Goal: Transaction & Acquisition: Purchase product/service

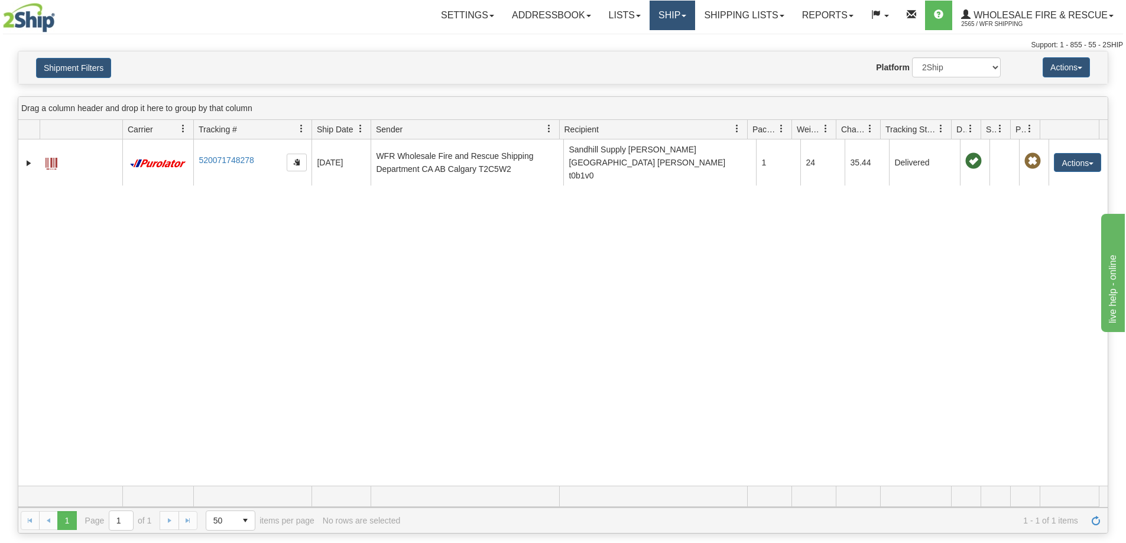
click at [680, 12] on link "Ship" at bounding box center [673, 16] width 46 height 30
click at [631, 40] on span "Ship Screen" at bounding box center [635, 41] width 45 height 9
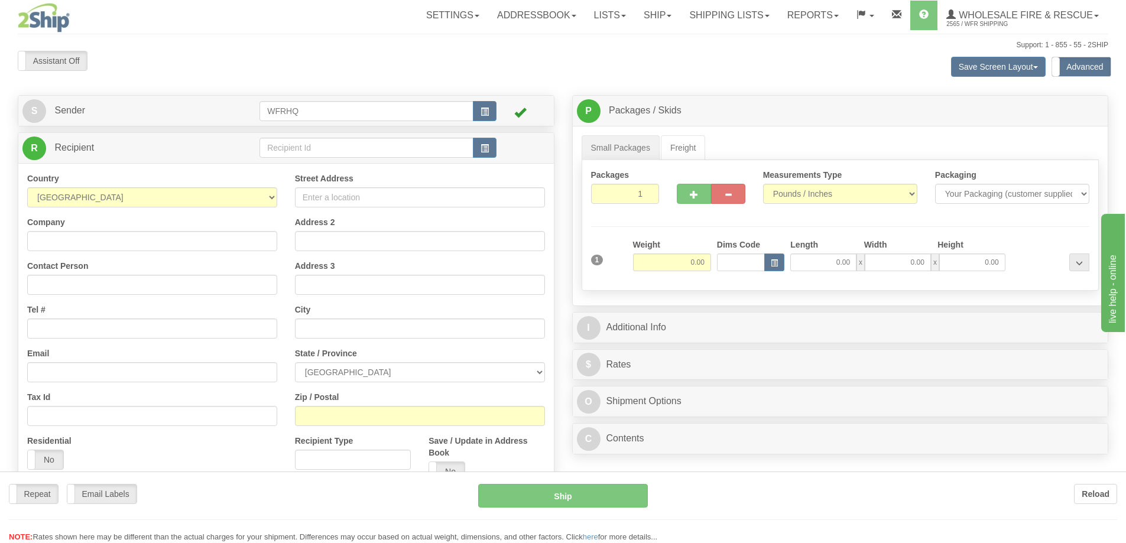
click at [302, 144] on div at bounding box center [563, 271] width 1126 height 543
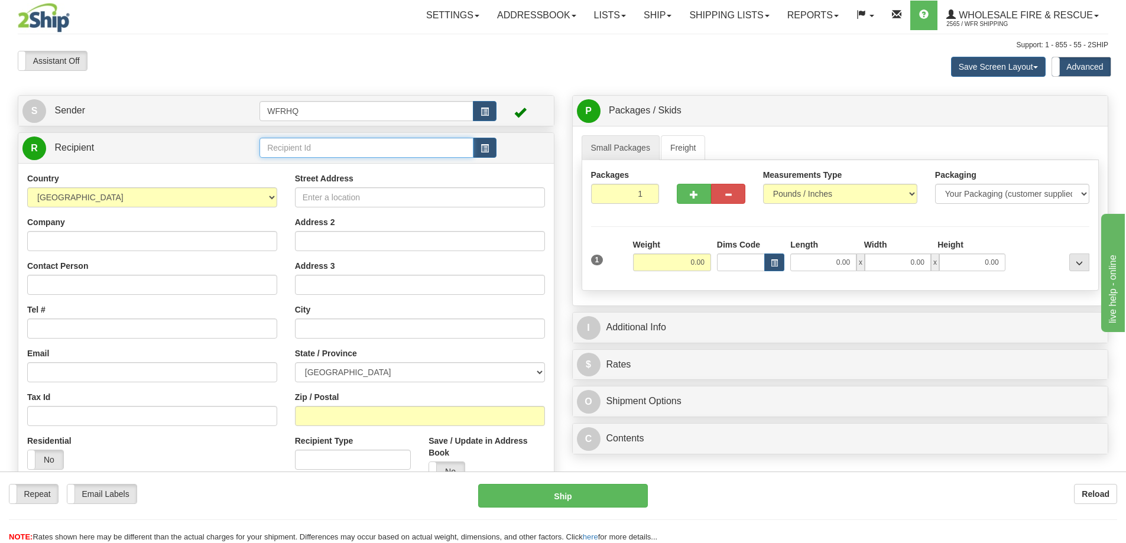
click at [302, 144] on input "text" at bounding box center [366, 148] width 214 height 20
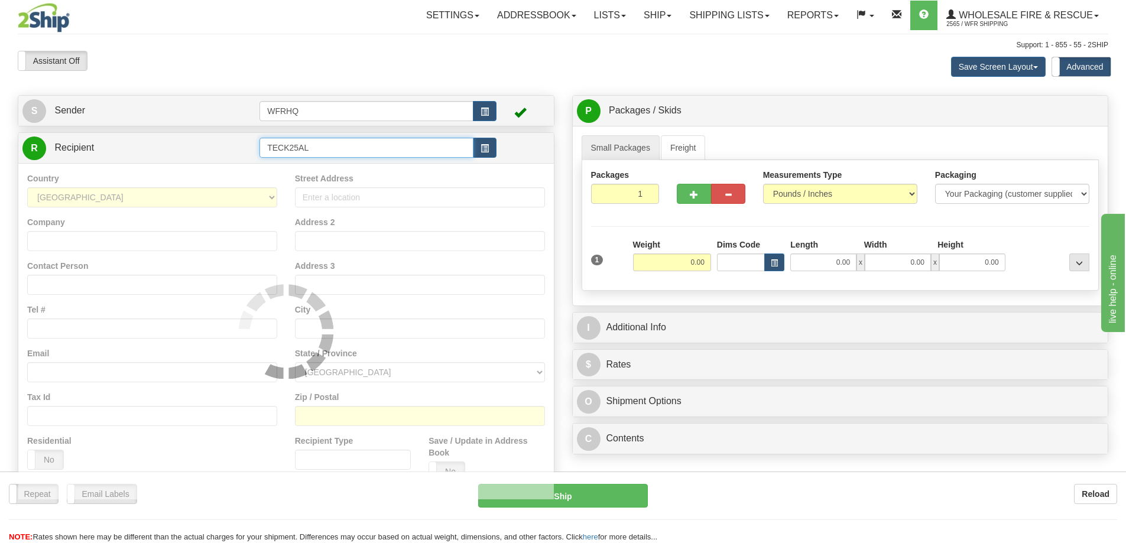
type input "TECK25AL"
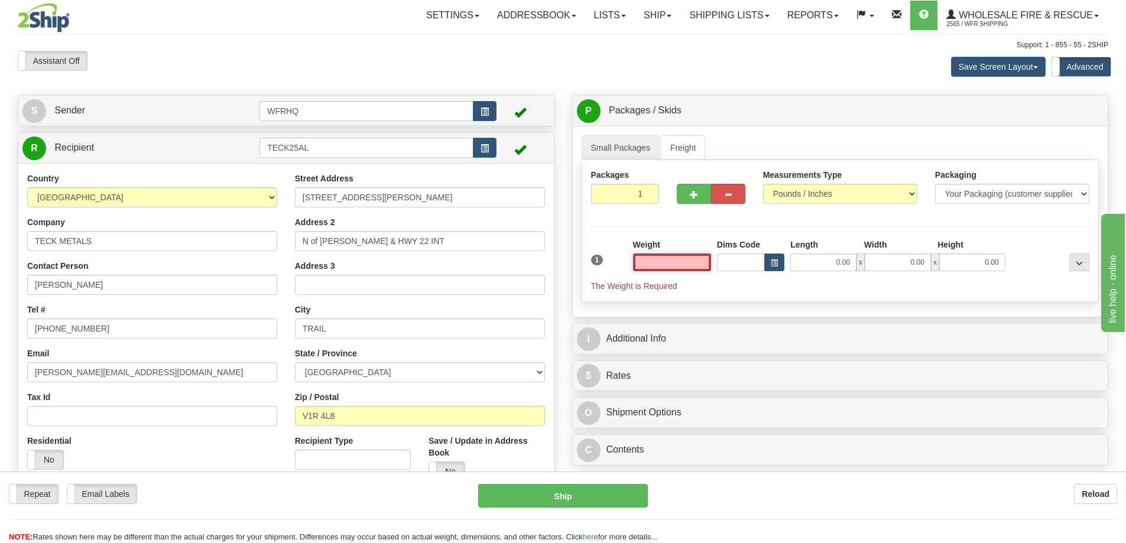
click at [690, 264] on input "text" at bounding box center [672, 263] width 78 height 18
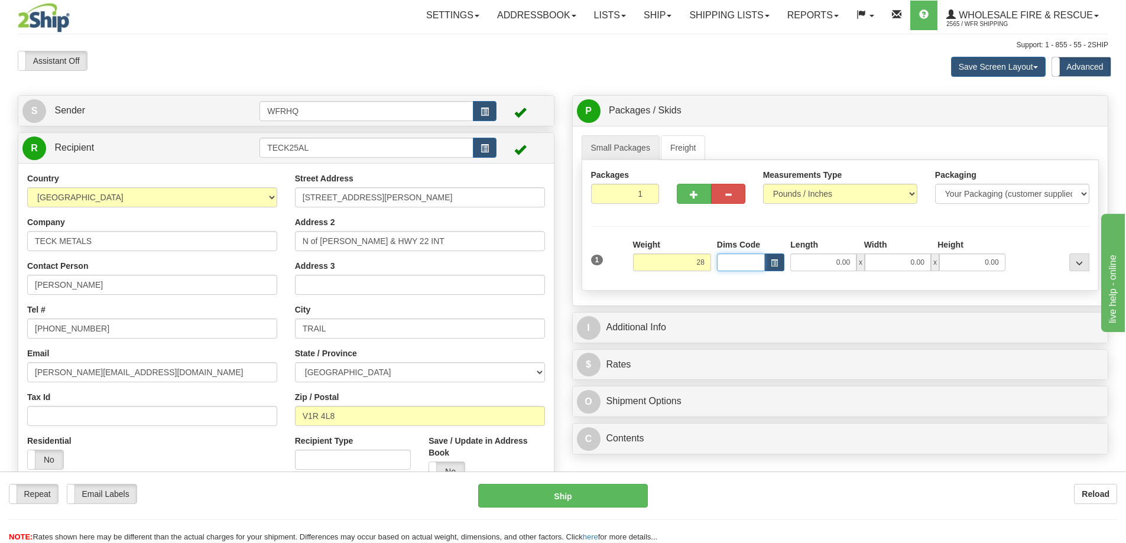
type input "28.00"
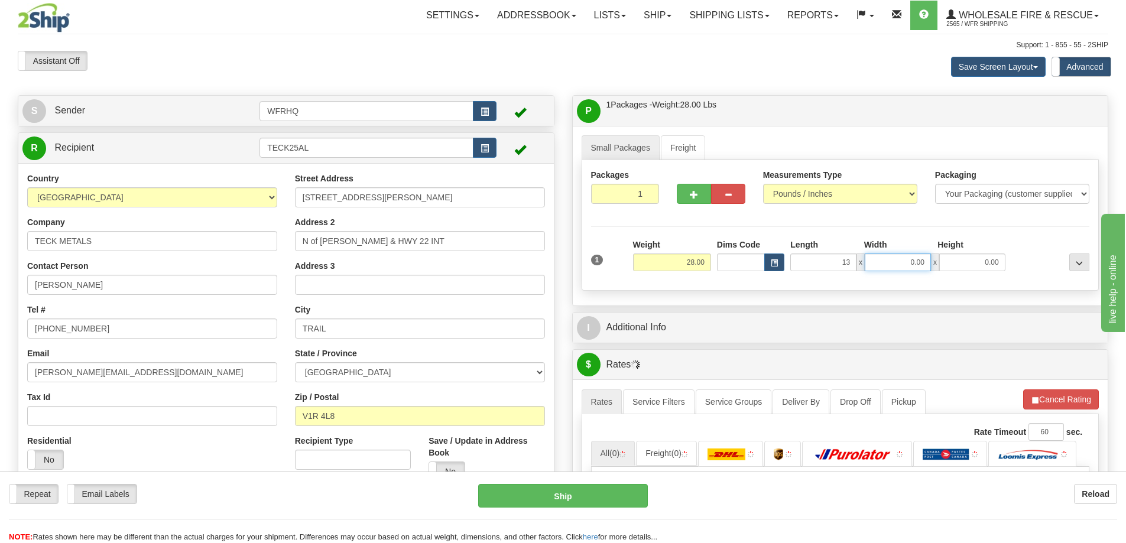
type input "13.00"
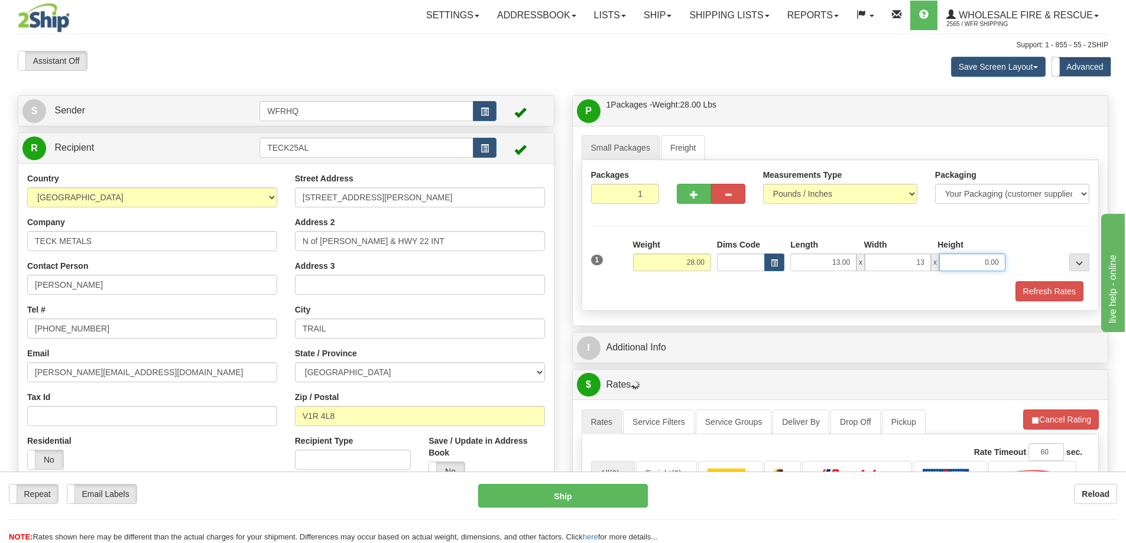
type input "13.00"
click at [1045, 294] on button "Refresh Rates" at bounding box center [1049, 291] width 68 height 20
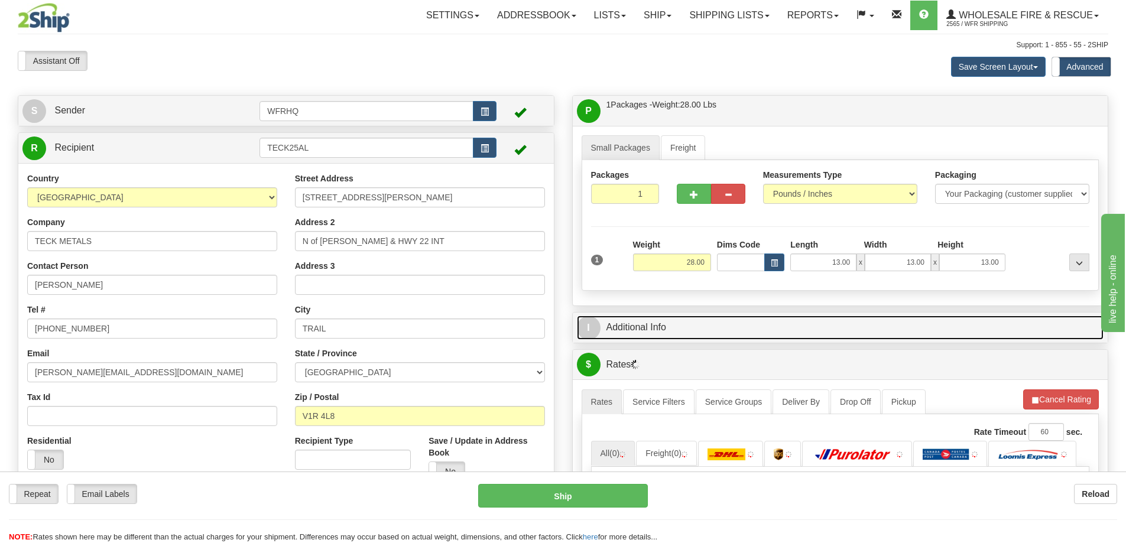
click at [812, 332] on link "I Additional Info" at bounding box center [840, 328] width 527 height 24
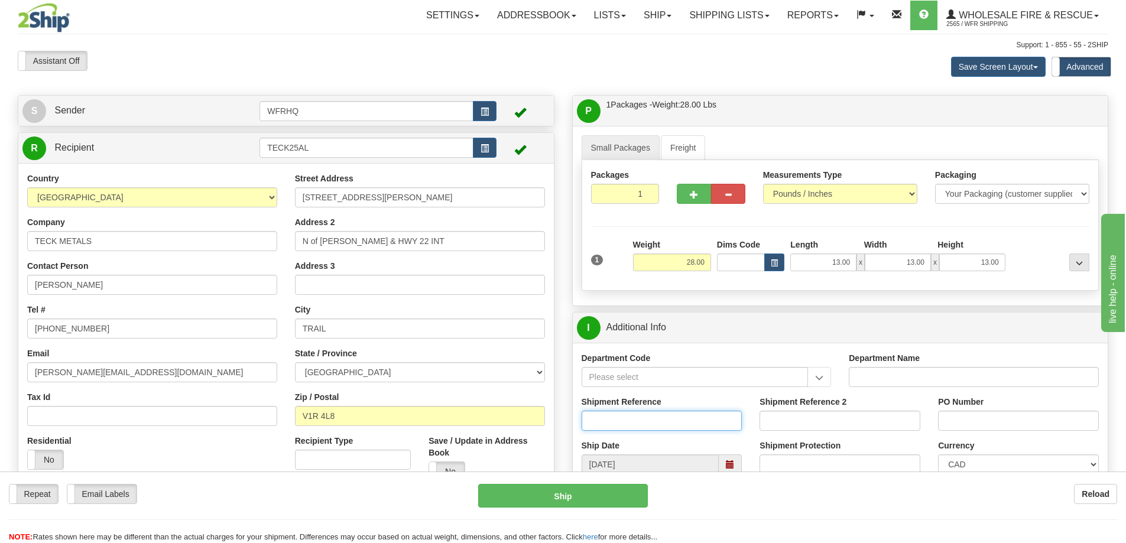
click at [621, 411] on input "Shipment Reference" at bounding box center [662, 421] width 161 height 20
type input "S46678-31216"
type input "269963"
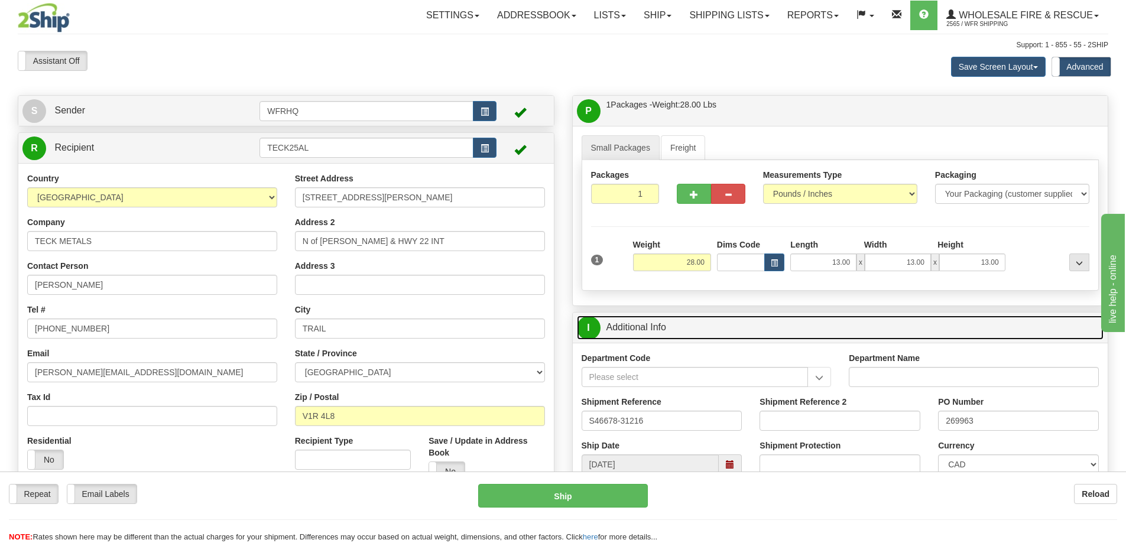
click at [823, 327] on link "I Additional Info" at bounding box center [840, 328] width 527 height 24
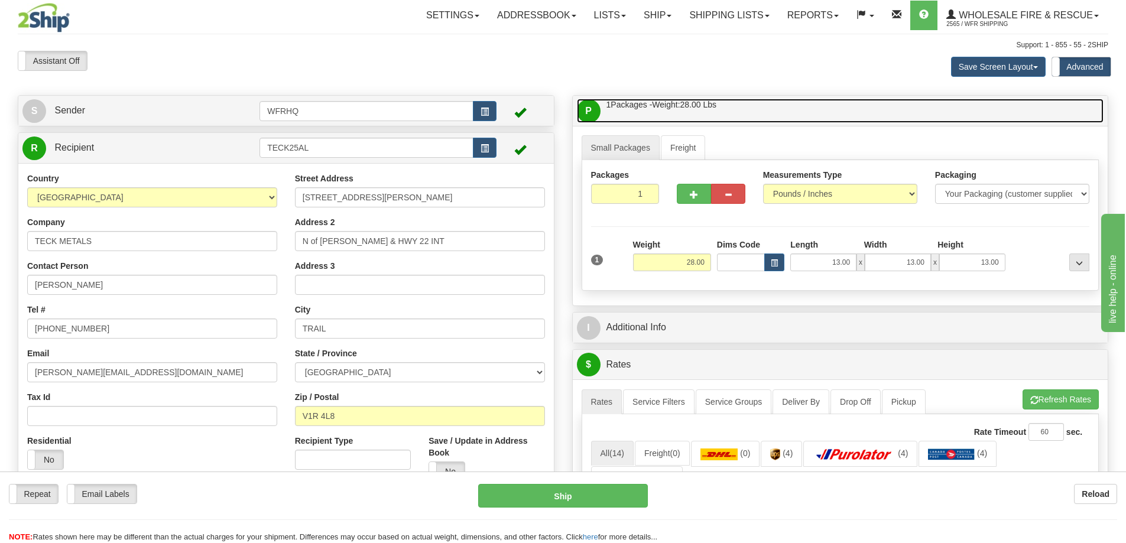
click at [762, 106] on link "P Packages / Skids 1 Packages - Weight: 28.00 Lbs 1 Skids - Weight: NaN Lbs" at bounding box center [840, 111] width 527 height 24
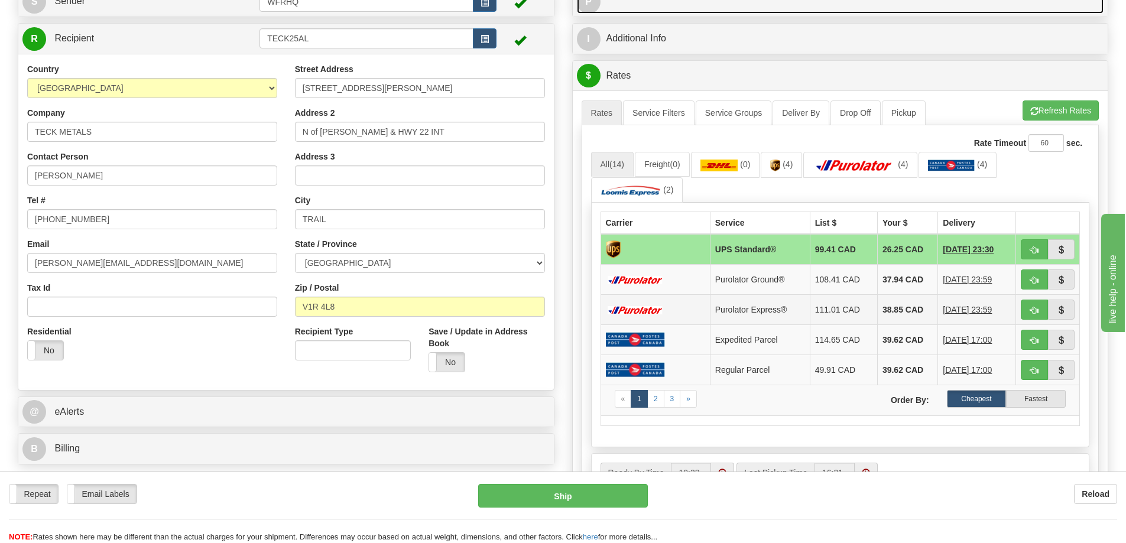
scroll to position [118, 0]
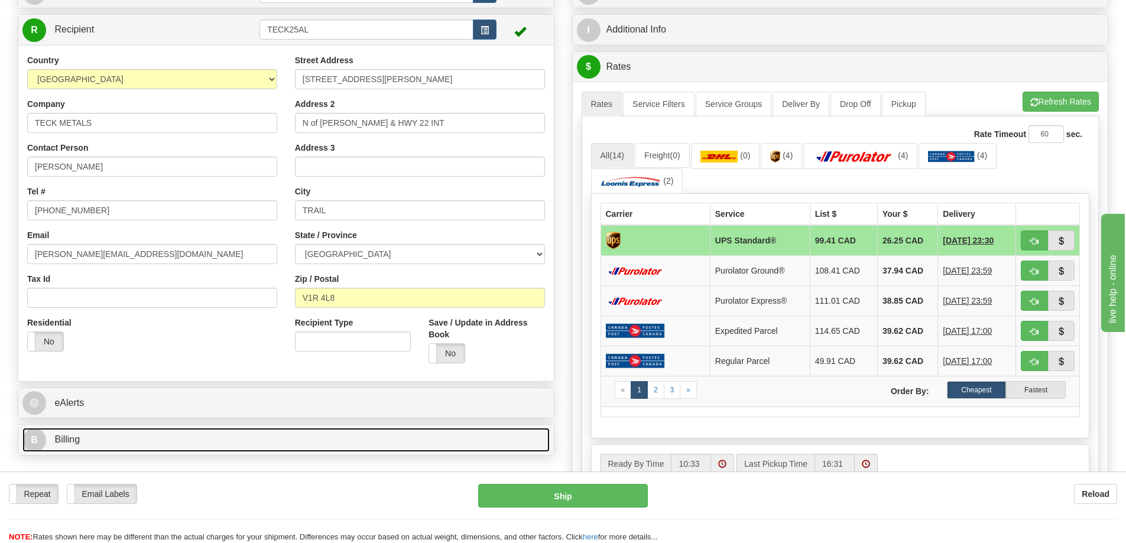
click at [200, 449] on link "B Billing" at bounding box center [285, 440] width 527 height 24
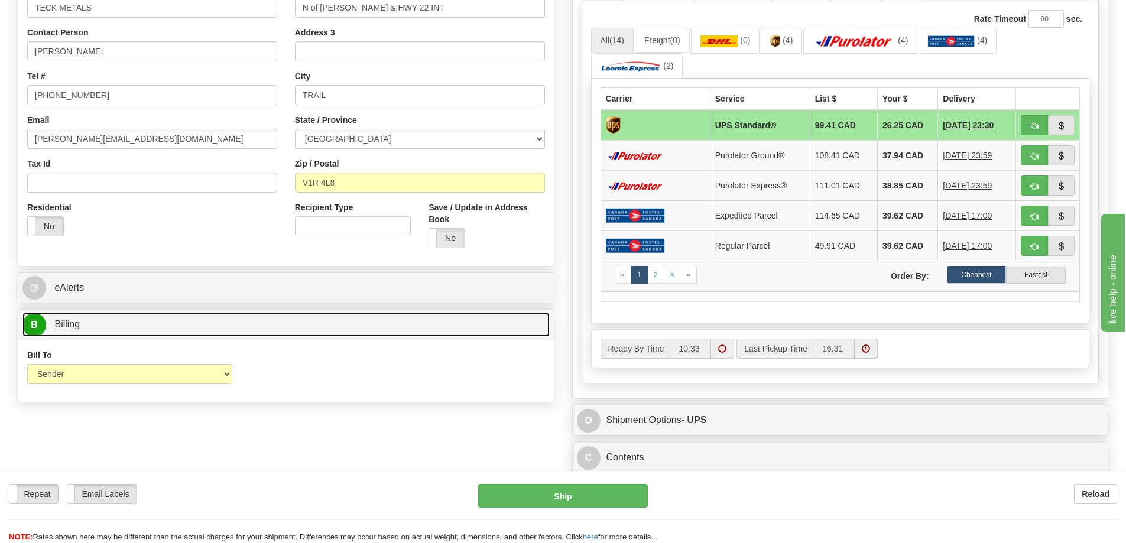
scroll to position [236, 0]
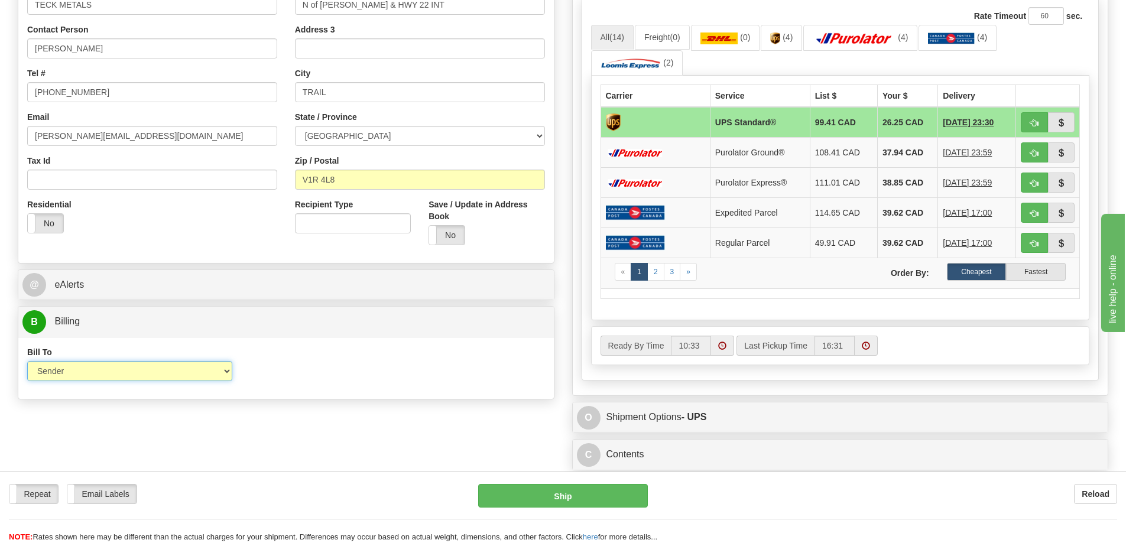
click at [138, 368] on select "Sender Recipient Third Party Collect" at bounding box center [129, 371] width 205 height 20
select select "2"
click at [27, 361] on select "Sender Recipient Third Party Collect" at bounding box center [129, 371] width 205 height 20
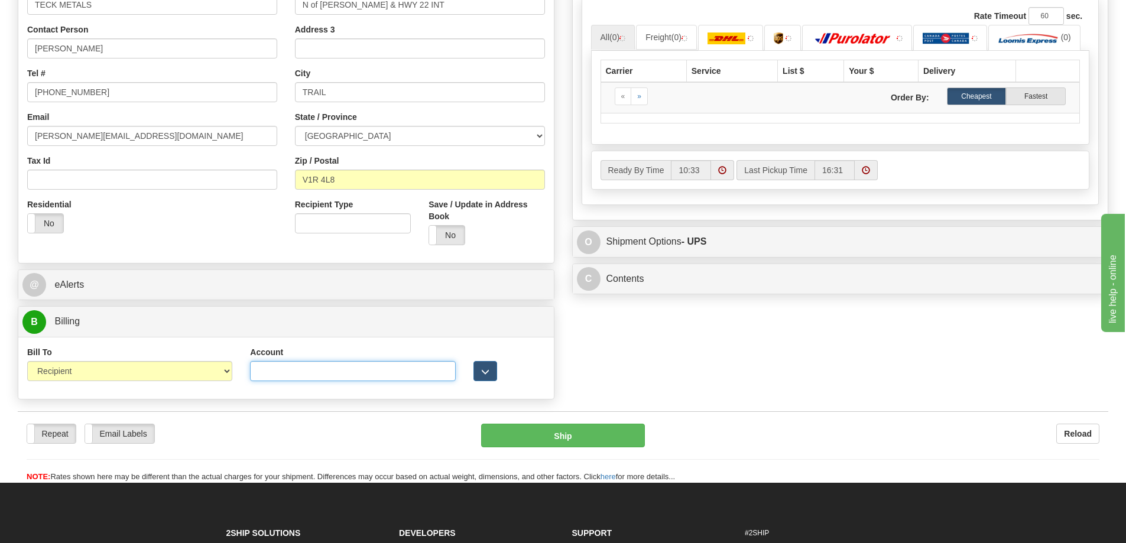
click at [281, 370] on input "Account" at bounding box center [352, 371] width 205 height 20
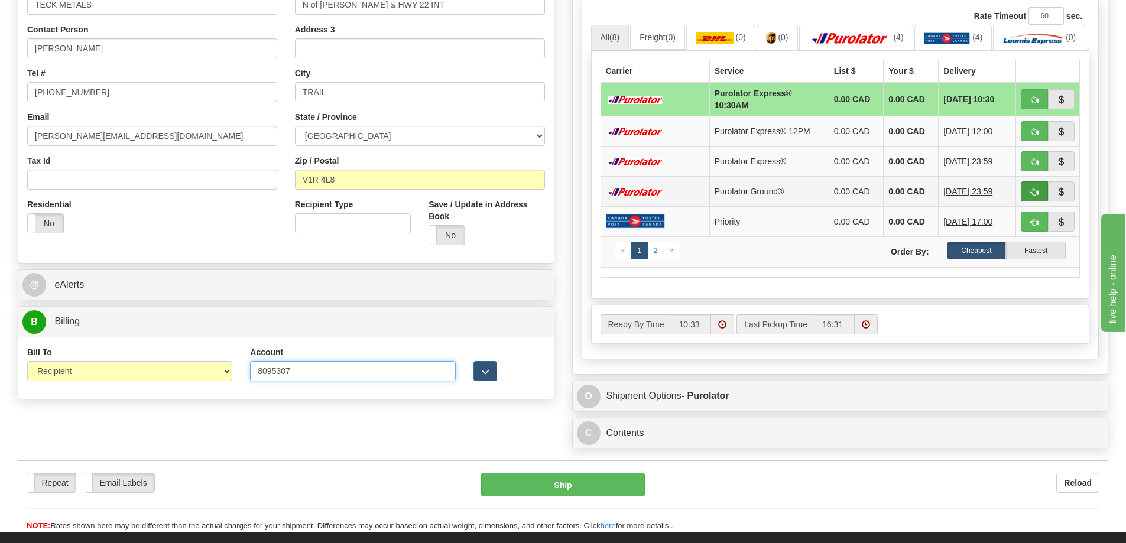
type input "8095307"
click at [1036, 196] on span "button" at bounding box center [1034, 193] width 8 height 8
type input "260"
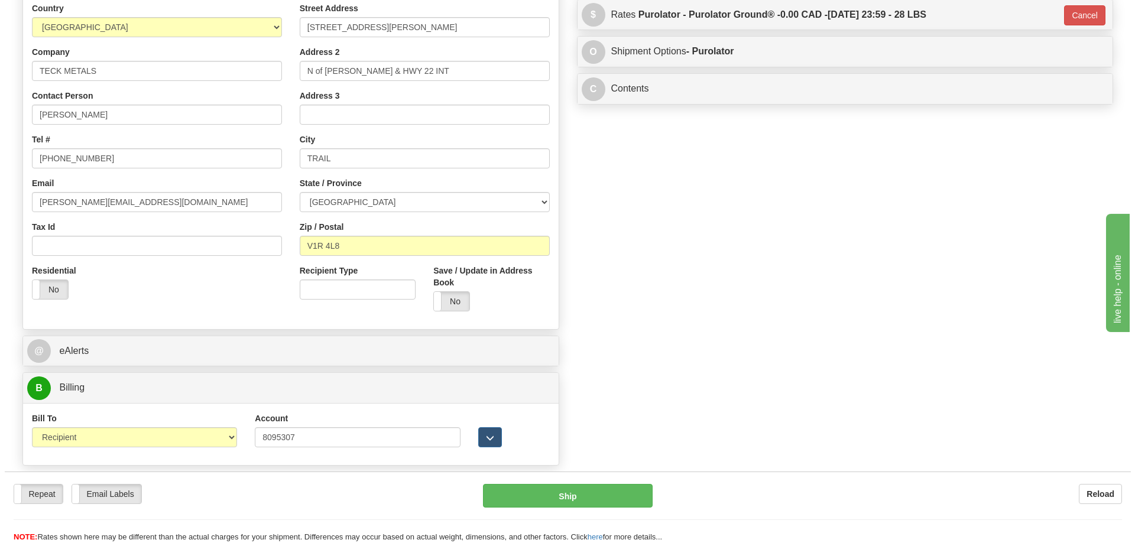
scroll to position [59, 0]
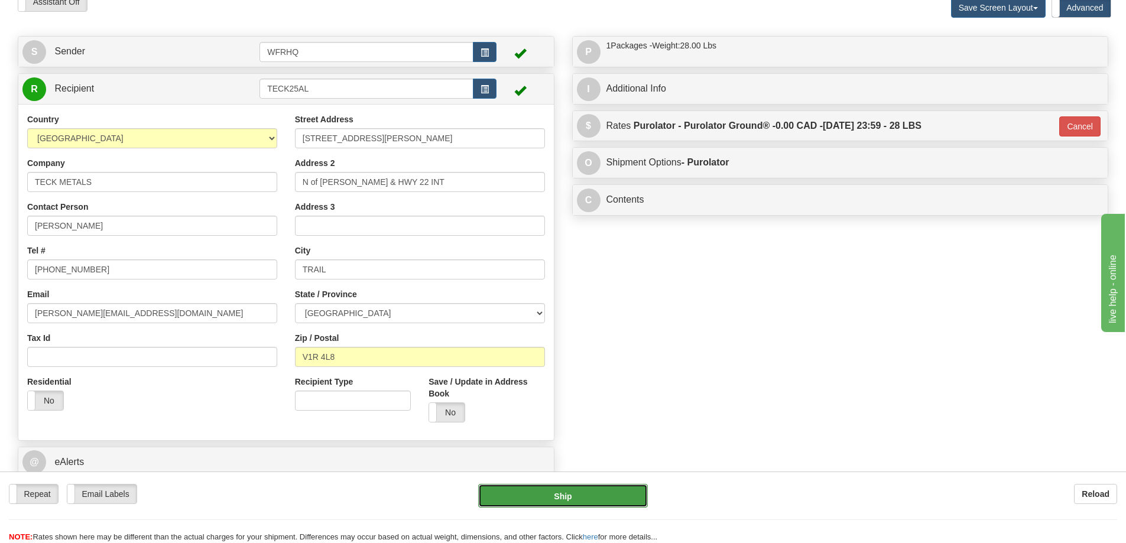
click at [607, 506] on button "Ship" at bounding box center [563, 496] width 170 height 24
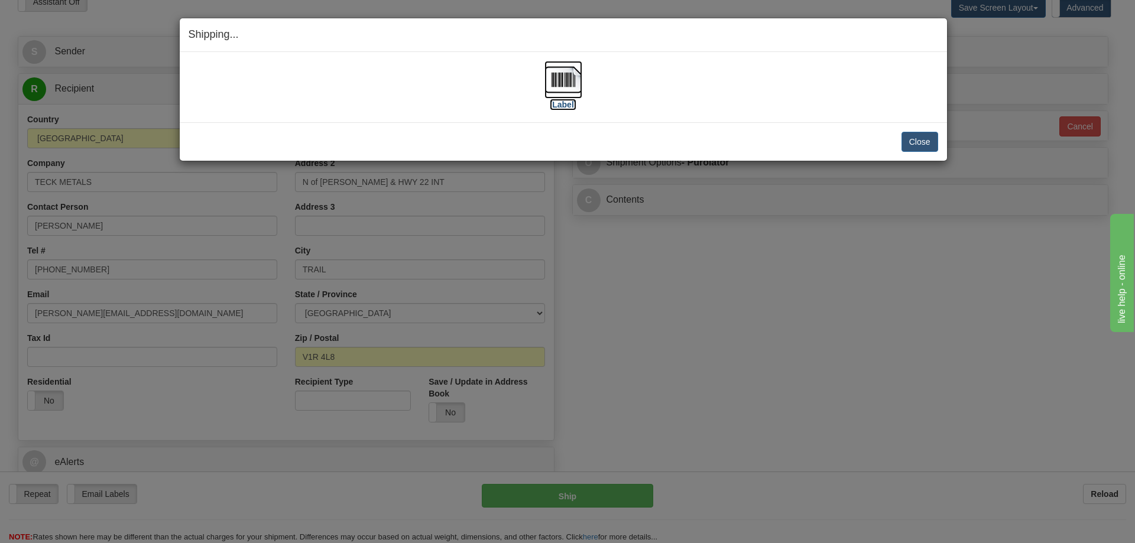
click at [560, 81] on img at bounding box center [563, 80] width 38 height 38
click at [930, 139] on button "Close" at bounding box center [919, 142] width 37 height 20
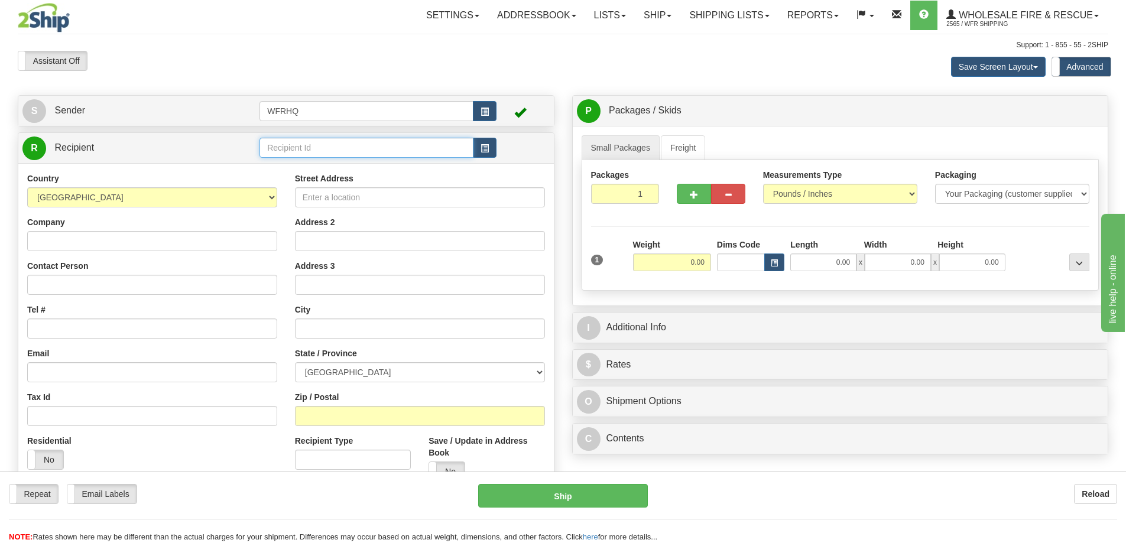
click at [358, 141] on input "text" at bounding box center [366, 148] width 214 height 20
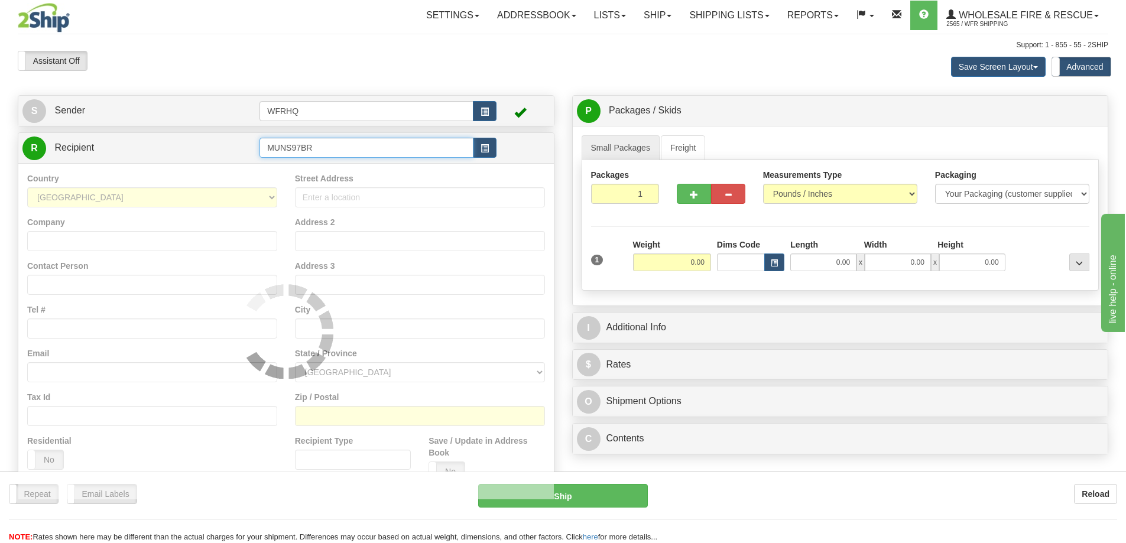
type input "MUNS97BR"
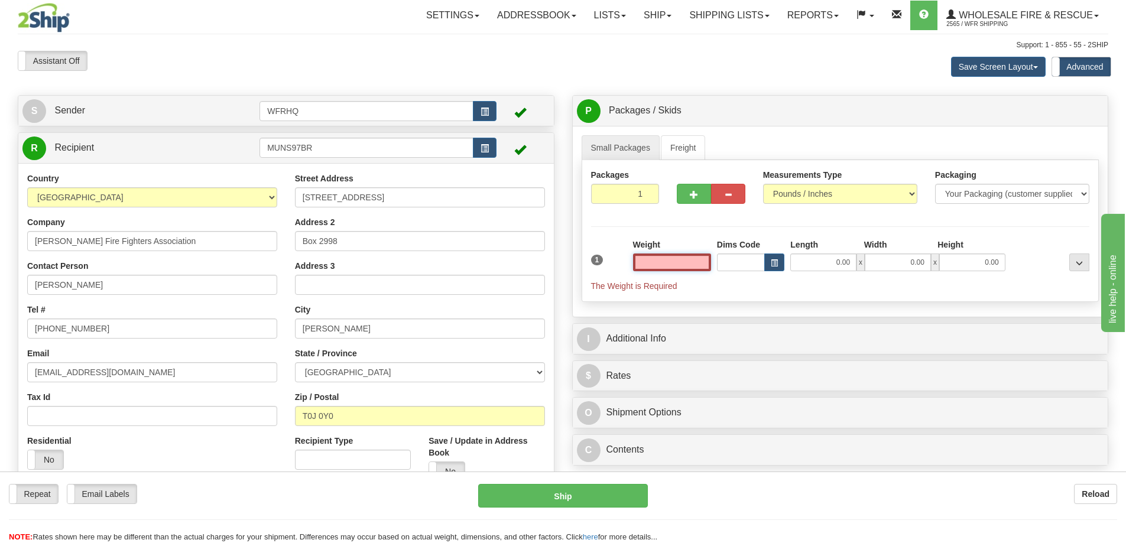
click at [665, 264] on input "text" at bounding box center [672, 263] width 78 height 18
type input "0.00"
drag, startPoint x: 23, startPoint y: 246, endPoint x: -377, endPoint y: 248, distance: 399.6
click at [0, 248] on html "Training Course Close Toggle navigation Settings Shipping Preferences New Sende…" at bounding box center [563, 271] width 1126 height 543
click at [665, 259] on input "0.00" at bounding box center [672, 263] width 78 height 18
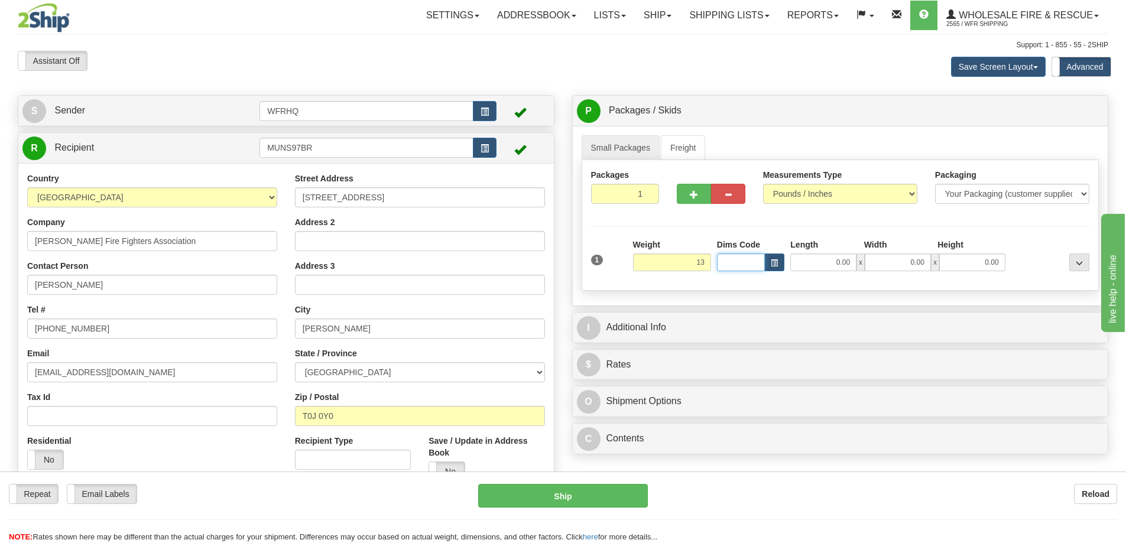
type input "13.00"
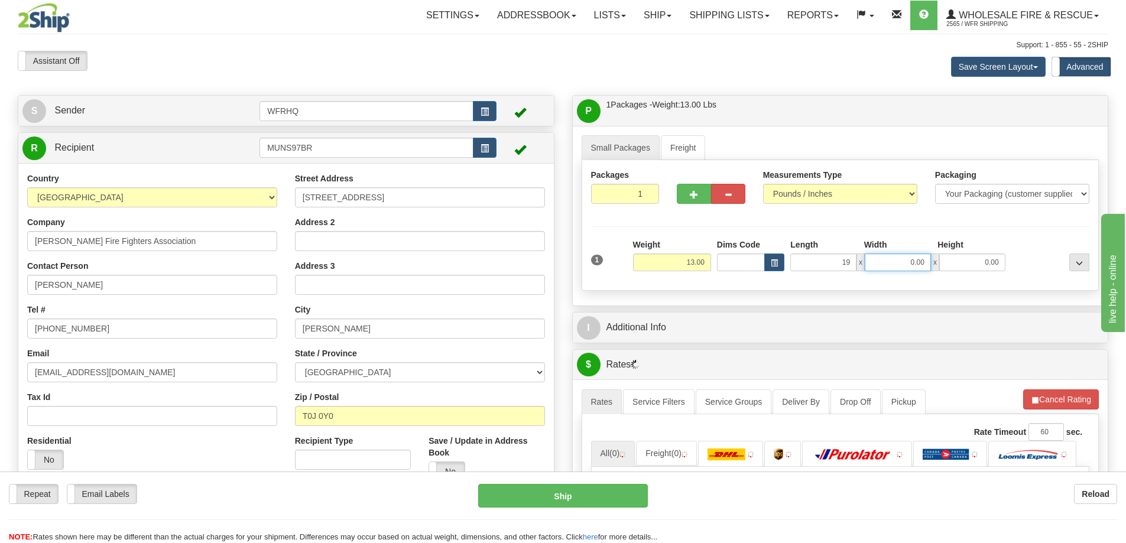
type input "19.00"
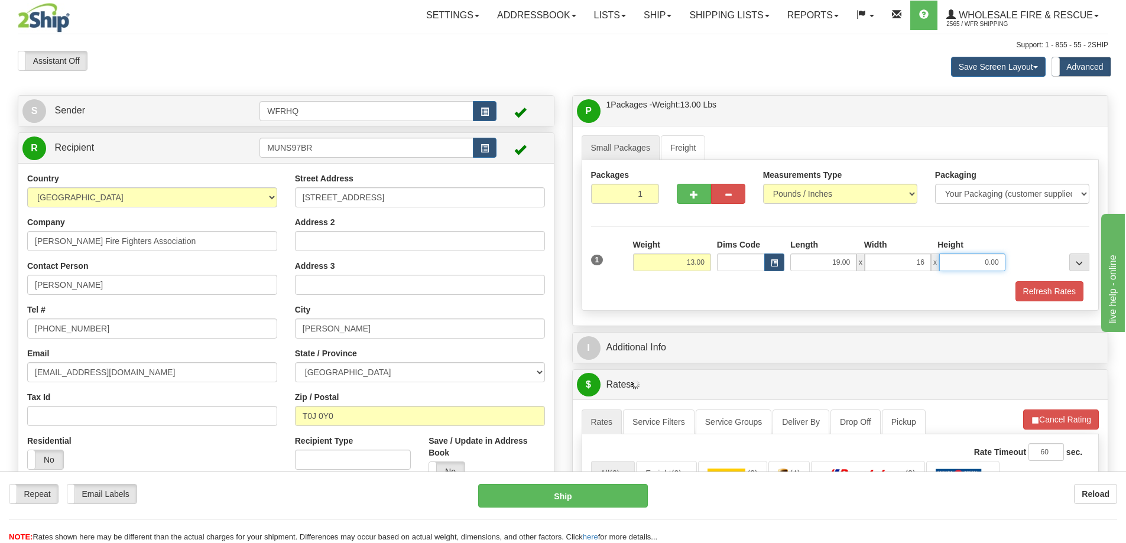
type input "16.00"
type input "14.00"
click at [1066, 288] on button "Refresh Rates" at bounding box center [1049, 291] width 68 height 20
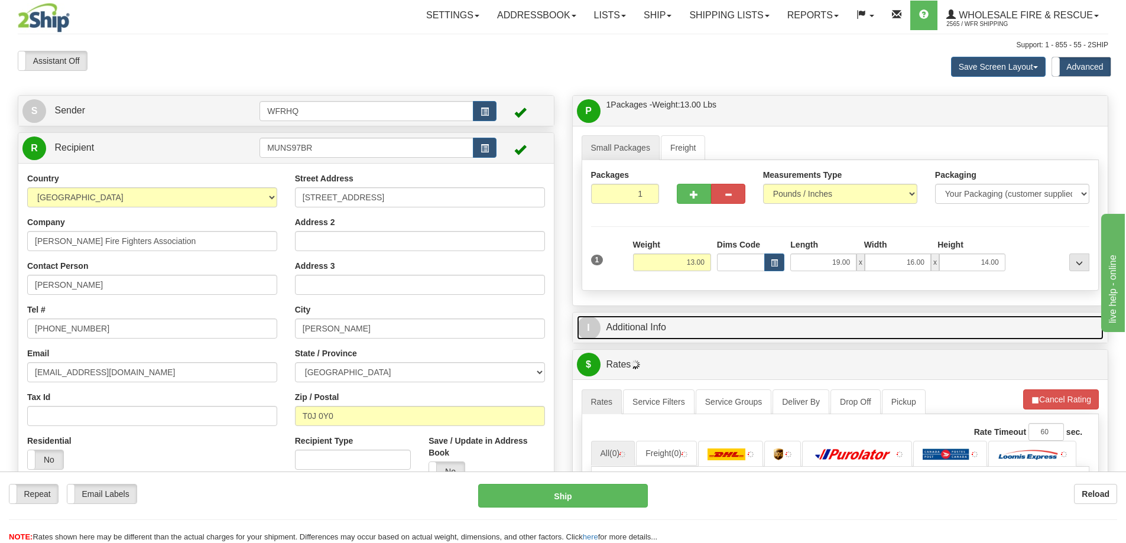
click at [712, 332] on link "I Additional Info" at bounding box center [840, 328] width 527 height 24
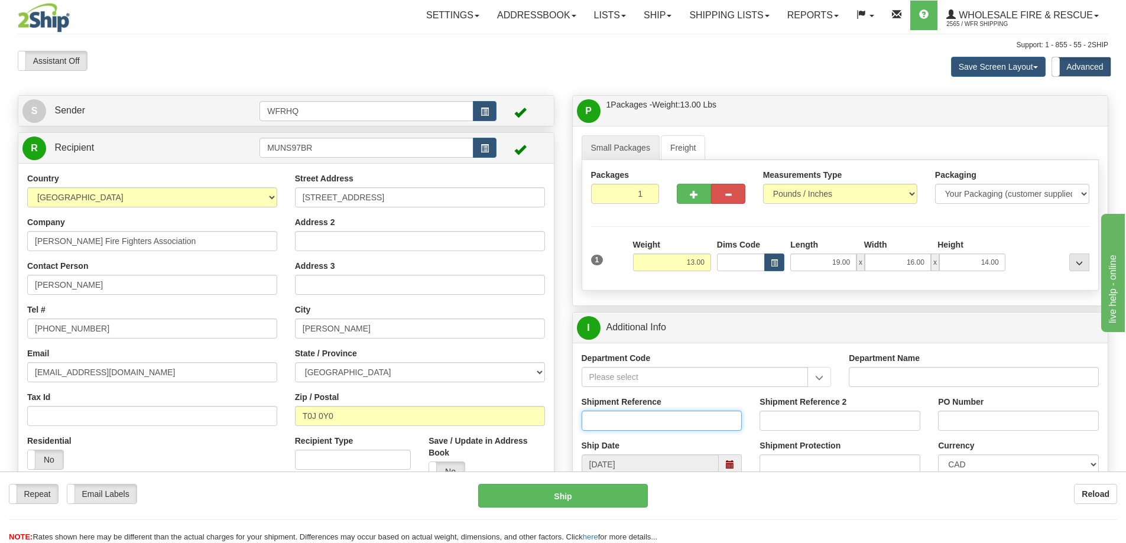
click at [644, 429] on input "Shipment Reference" at bounding box center [662, 421] width 161 height 20
type input "S47177-31174"
type input "Donation"
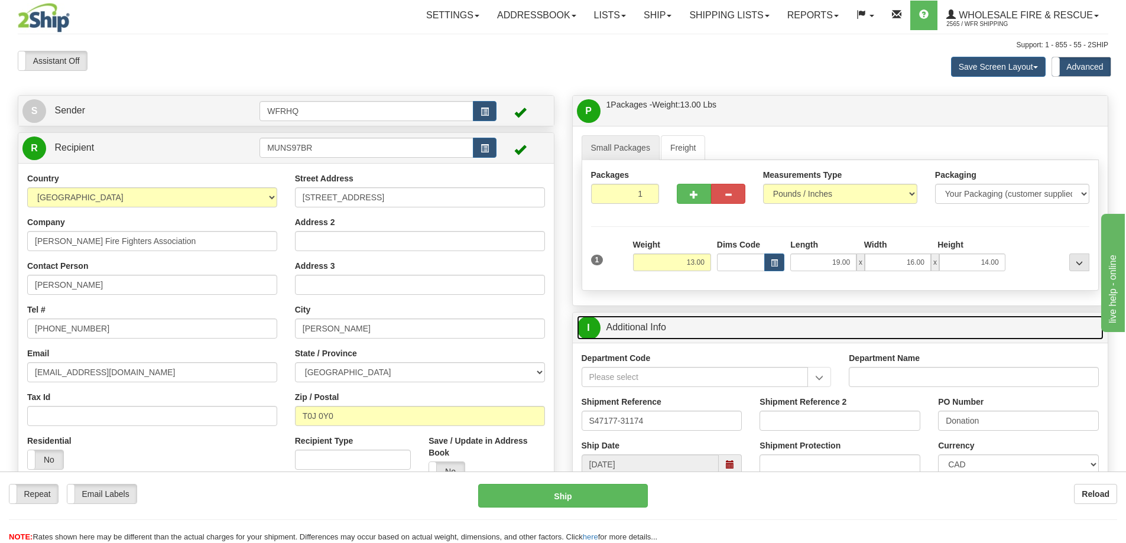
click at [749, 336] on link "I Additional Info" at bounding box center [840, 328] width 527 height 24
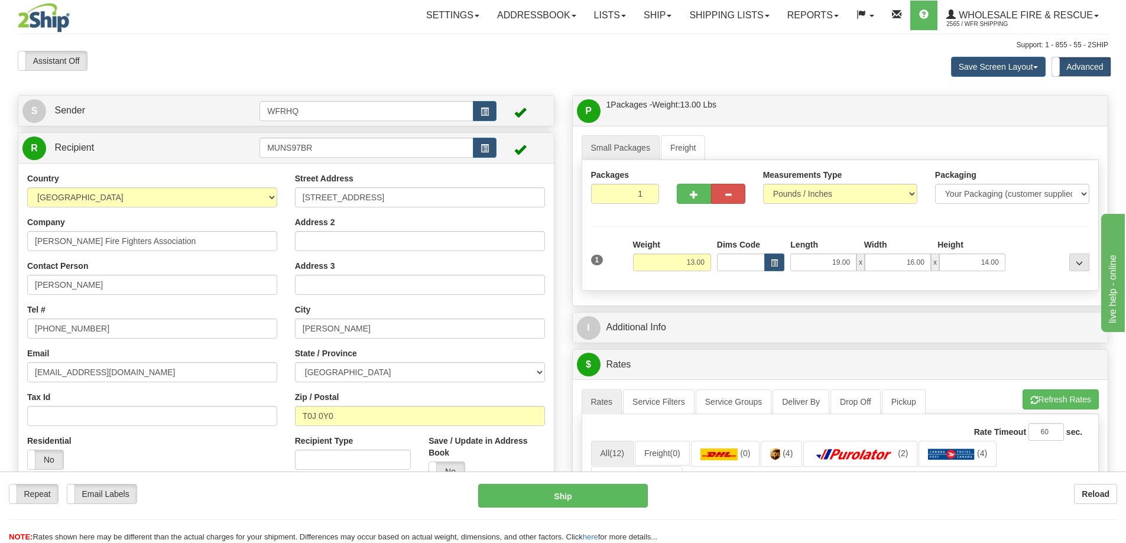
click at [760, 98] on div "P Packages / Skids 1 Packages - Weight: 13.00 Lbs 1 Skids - Weight: NaN Lbs Shi…" at bounding box center [841, 111] width 536 height 30
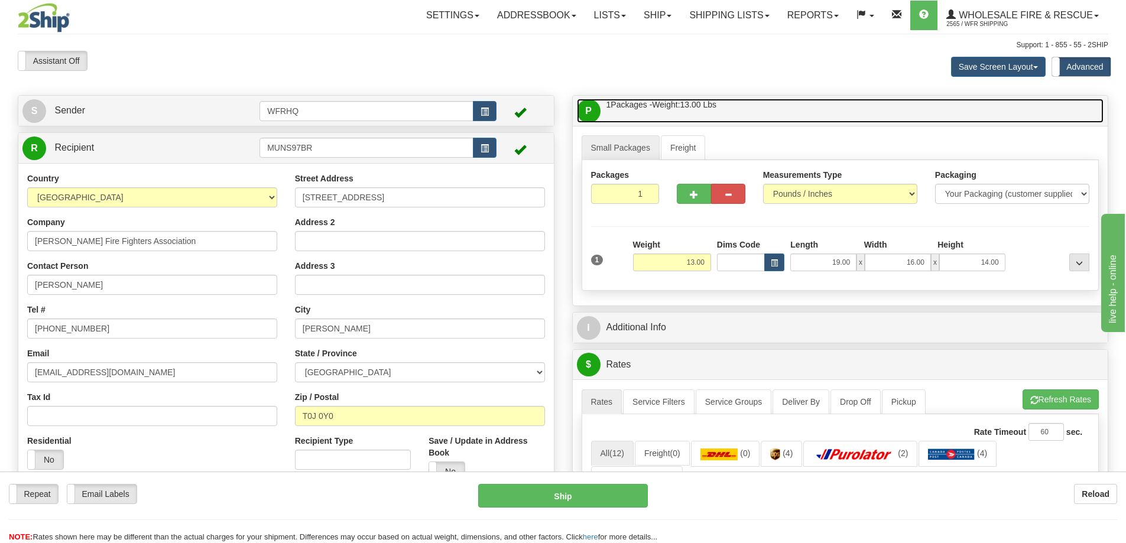
click at [761, 105] on link "P Packages / Skids 1 Packages - Weight: 13.00 Lbs 1 Skids - Weight: NaN Lbs" at bounding box center [840, 111] width 527 height 24
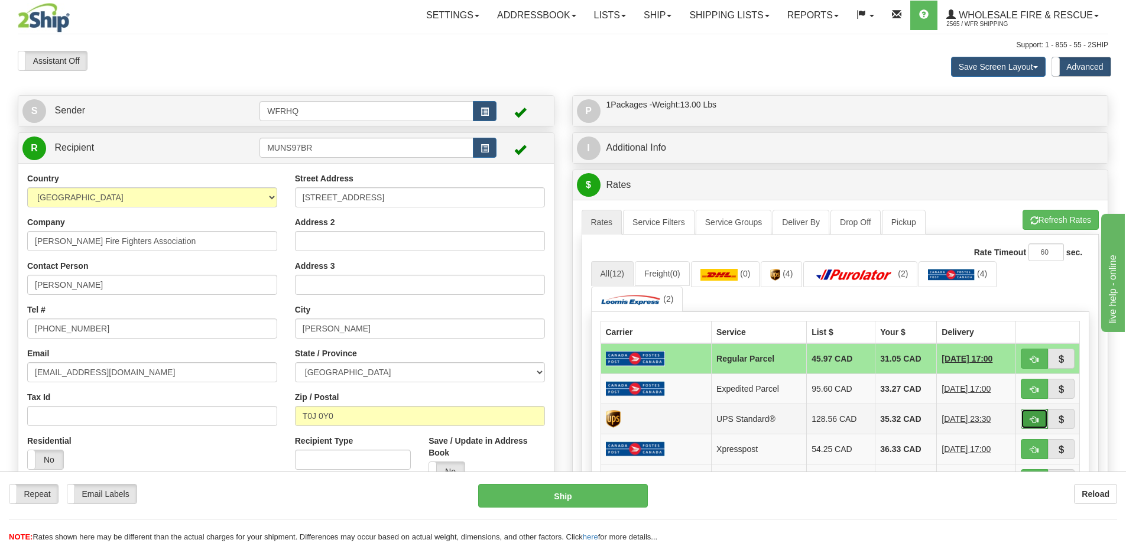
click at [1043, 414] on button "button" at bounding box center [1034, 419] width 27 height 20
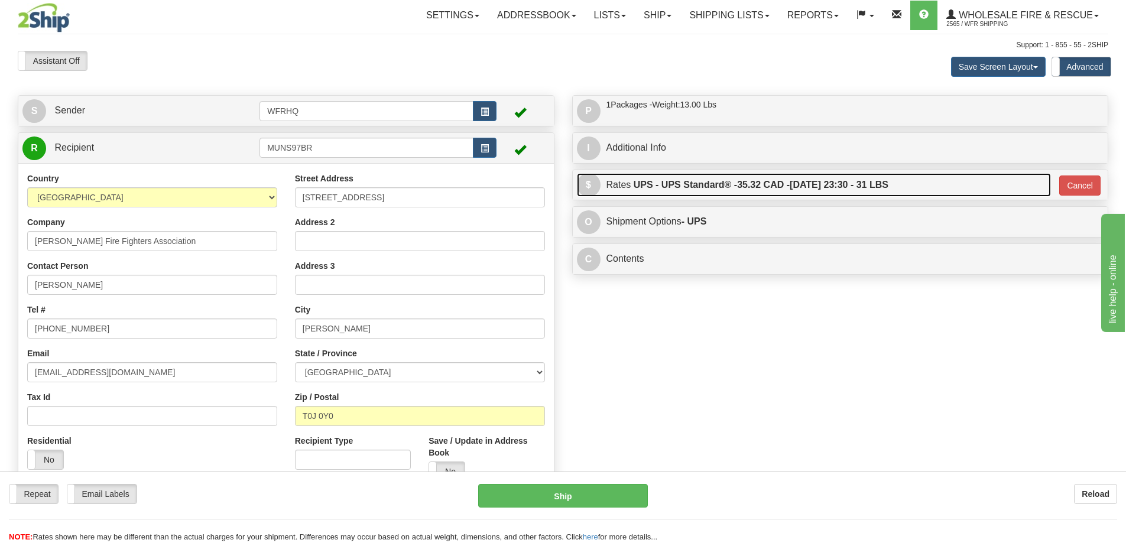
click at [703, 190] on label "UPS - UPS Standard® - 35.32 CAD - 10/02/2025 23:30 - 31 LBS" at bounding box center [761, 185] width 255 height 24
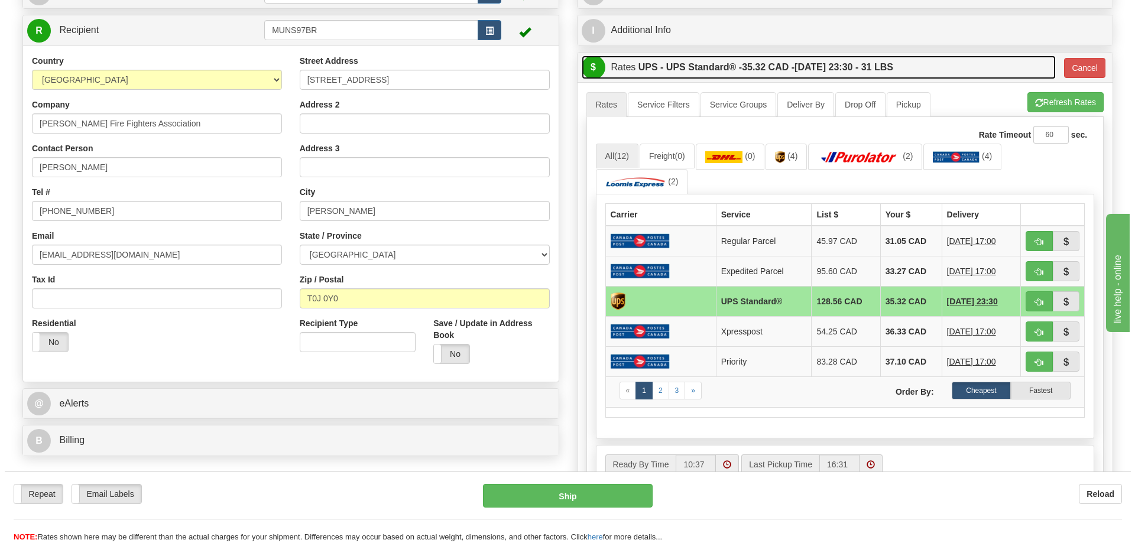
scroll to position [118, 0]
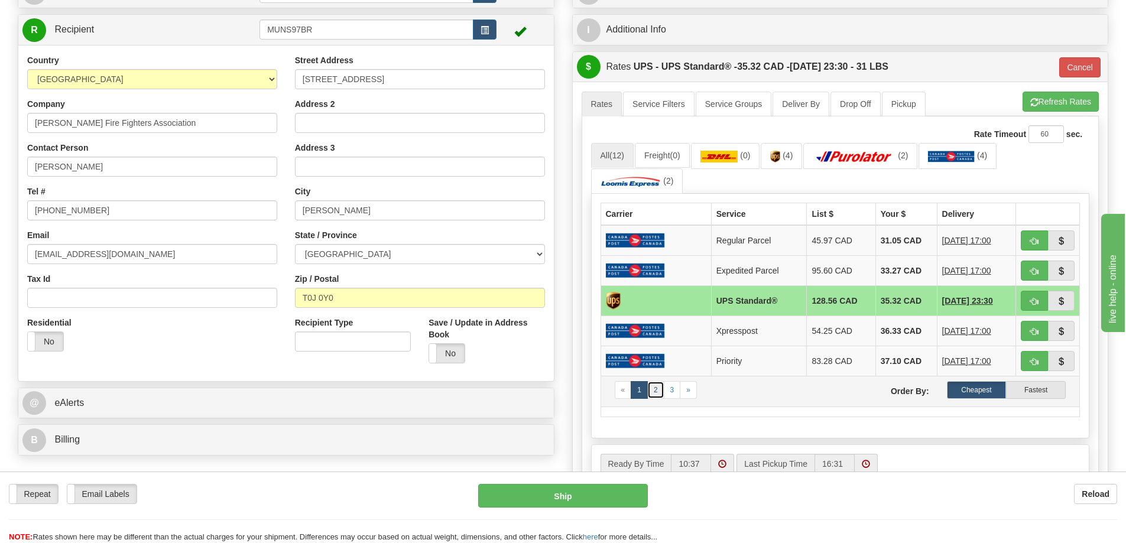
click at [657, 394] on link "2" at bounding box center [655, 390] width 17 height 18
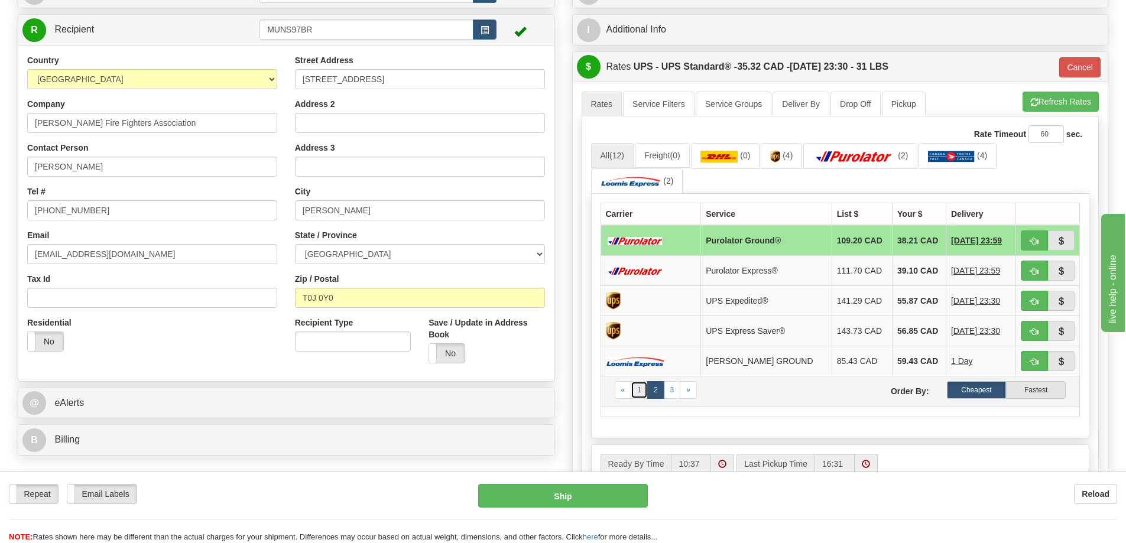
click at [640, 395] on link "1" at bounding box center [639, 390] width 17 height 18
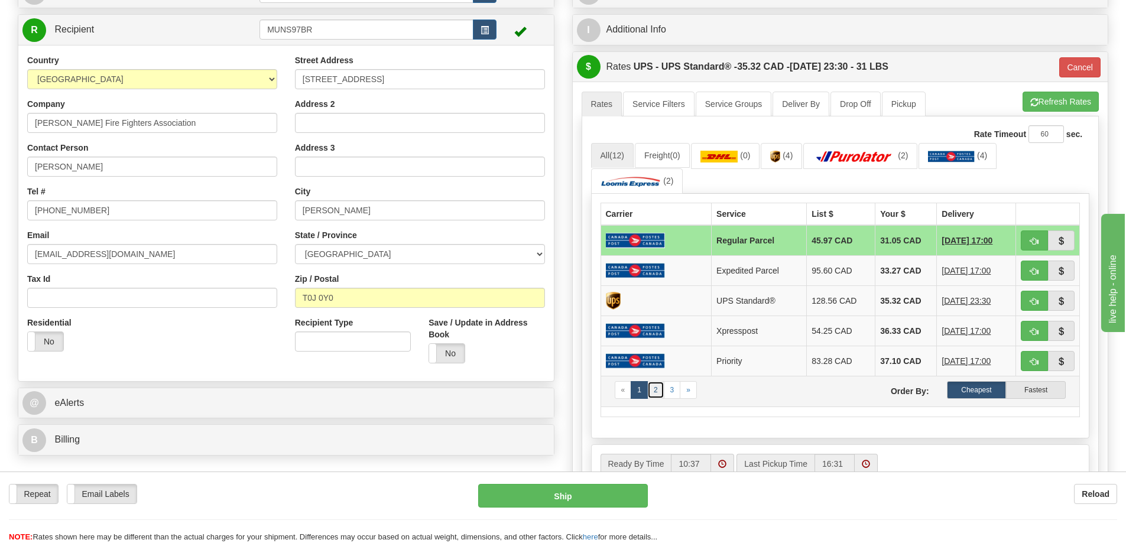
click at [651, 394] on link "2" at bounding box center [655, 390] width 17 height 18
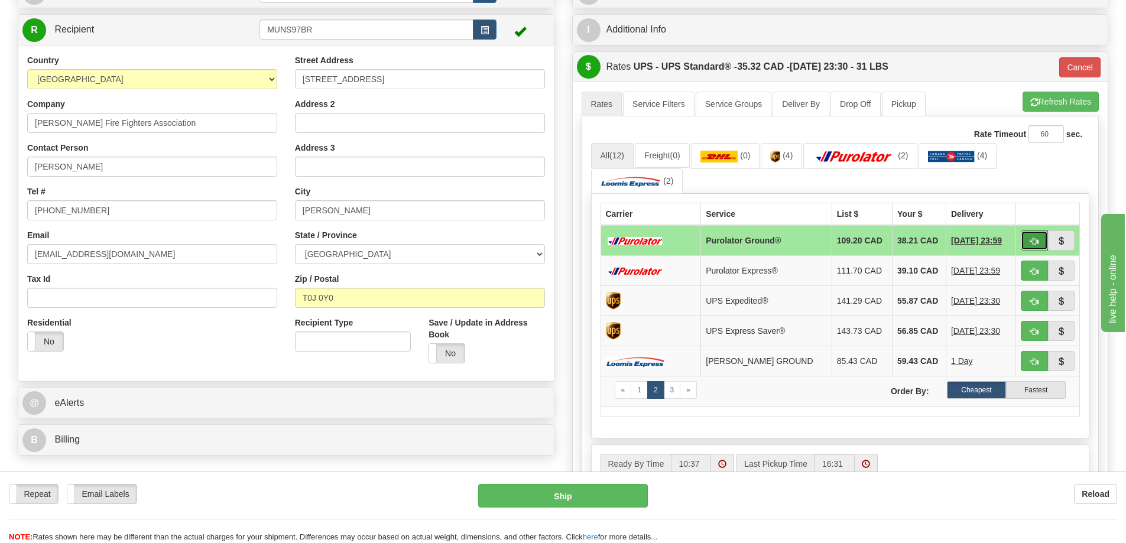
click at [1036, 241] on span "button" at bounding box center [1034, 242] width 8 height 8
type input "260"
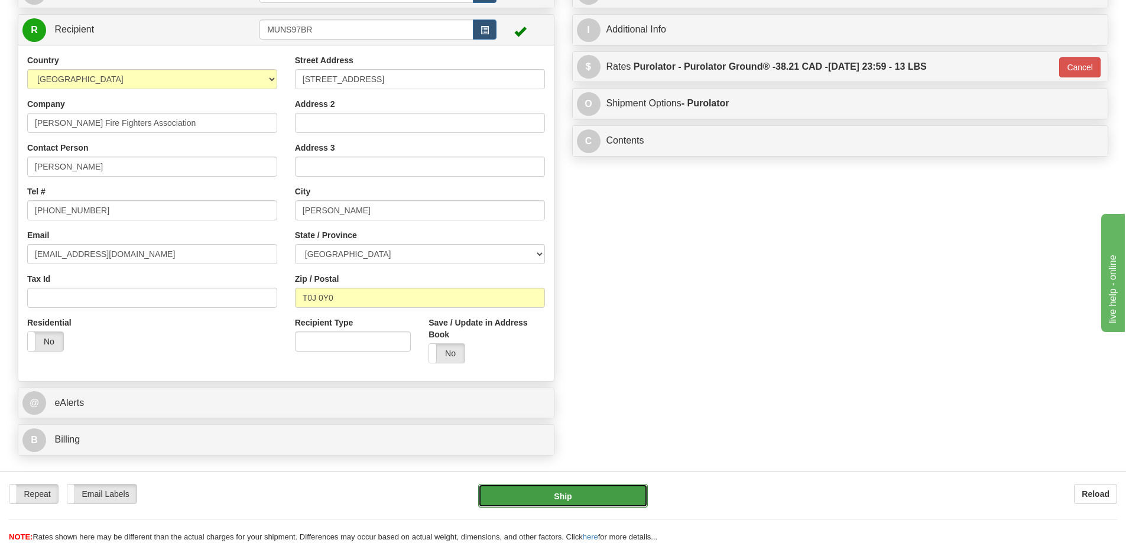
click at [553, 494] on button "Ship" at bounding box center [563, 496] width 170 height 24
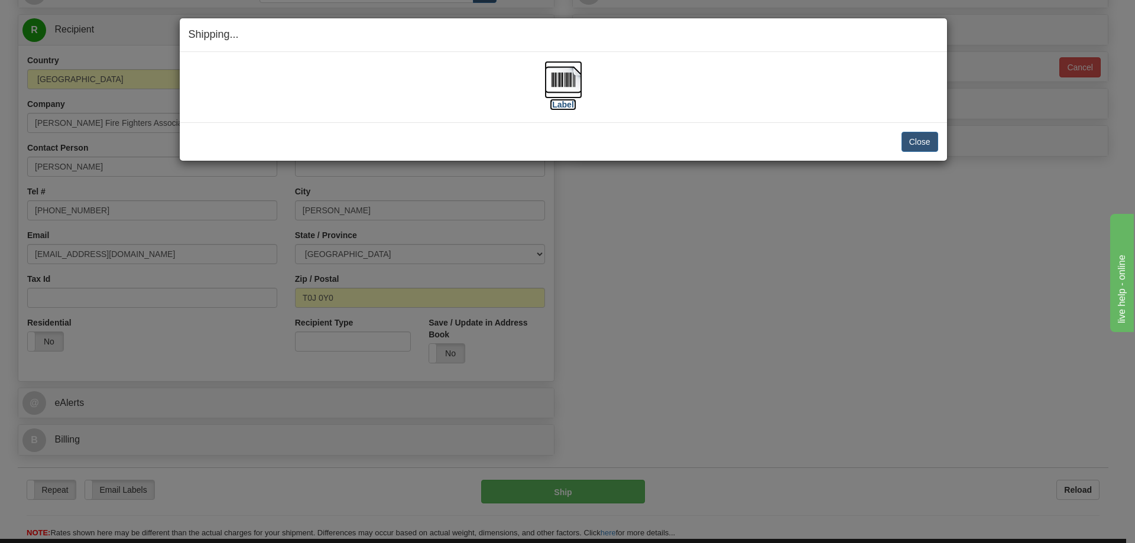
click at [571, 83] on img at bounding box center [563, 80] width 38 height 38
